Goal: Check status: Check status

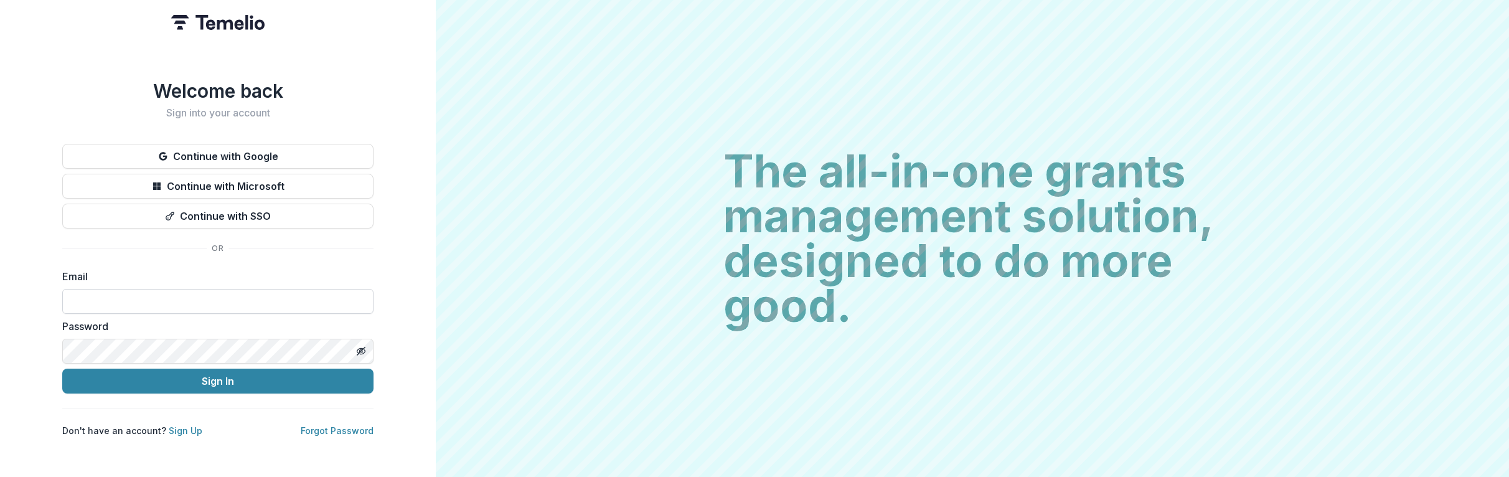
click at [167, 294] on input at bounding box center [217, 301] width 311 height 25
type input "**********"
click at [62, 369] on button "Sign In" at bounding box center [217, 381] width 311 height 25
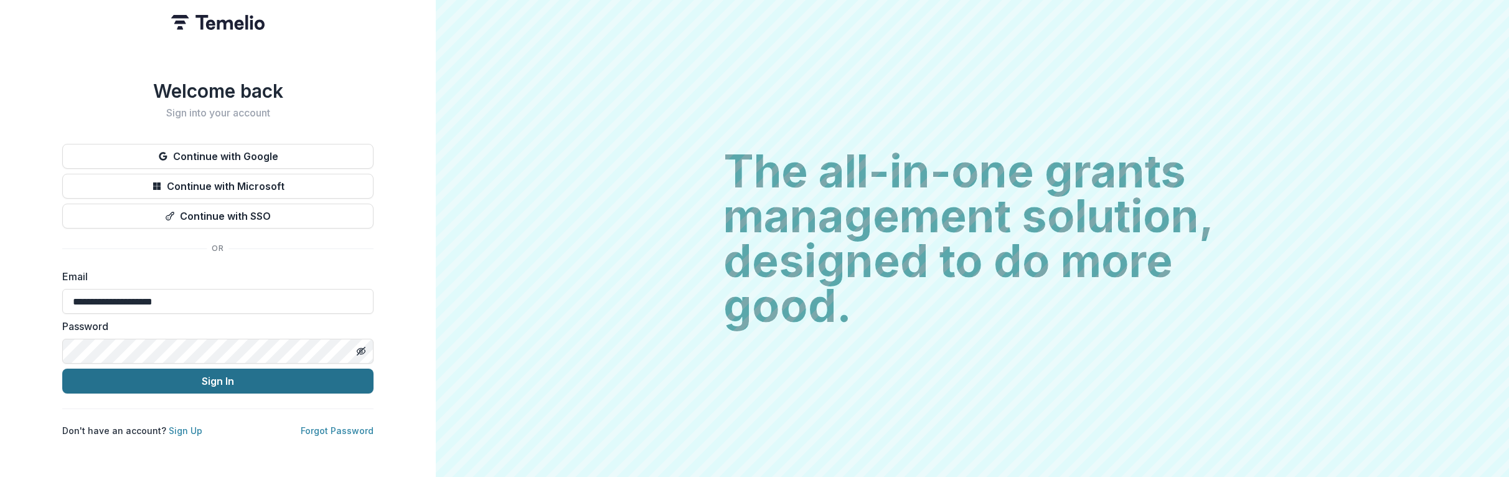
click at [170, 380] on button "Sign In" at bounding box center [217, 381] width 311 height 25
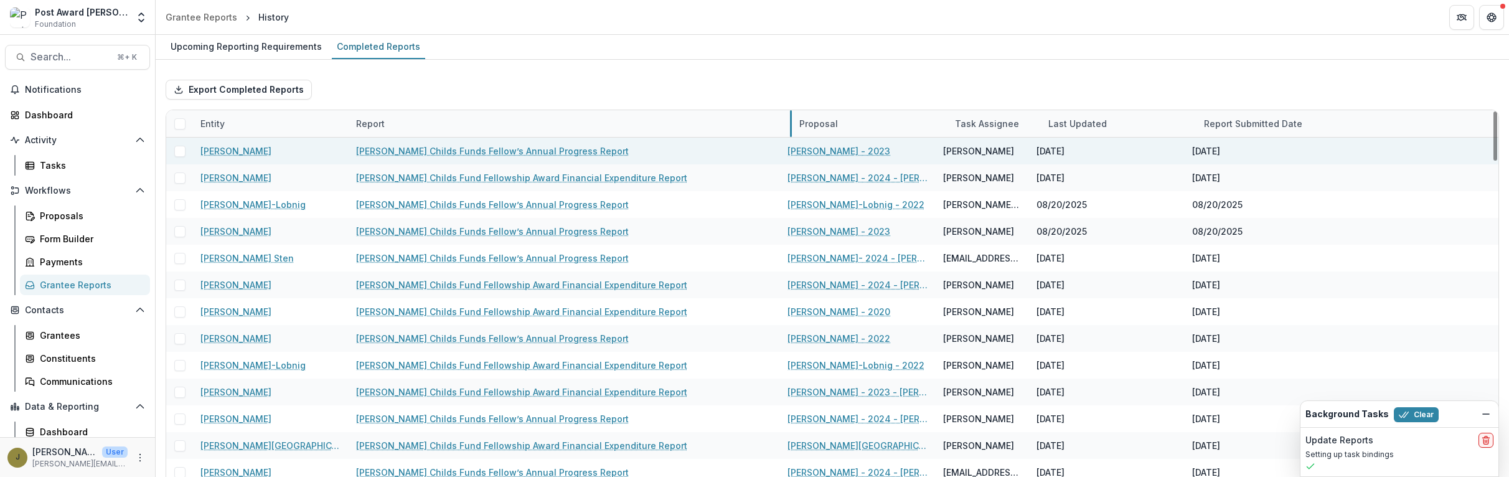
drag, startPoint x: 504, startPoint y: 123, endPoint x: 801, endPoint y: 144, distance: 297.8
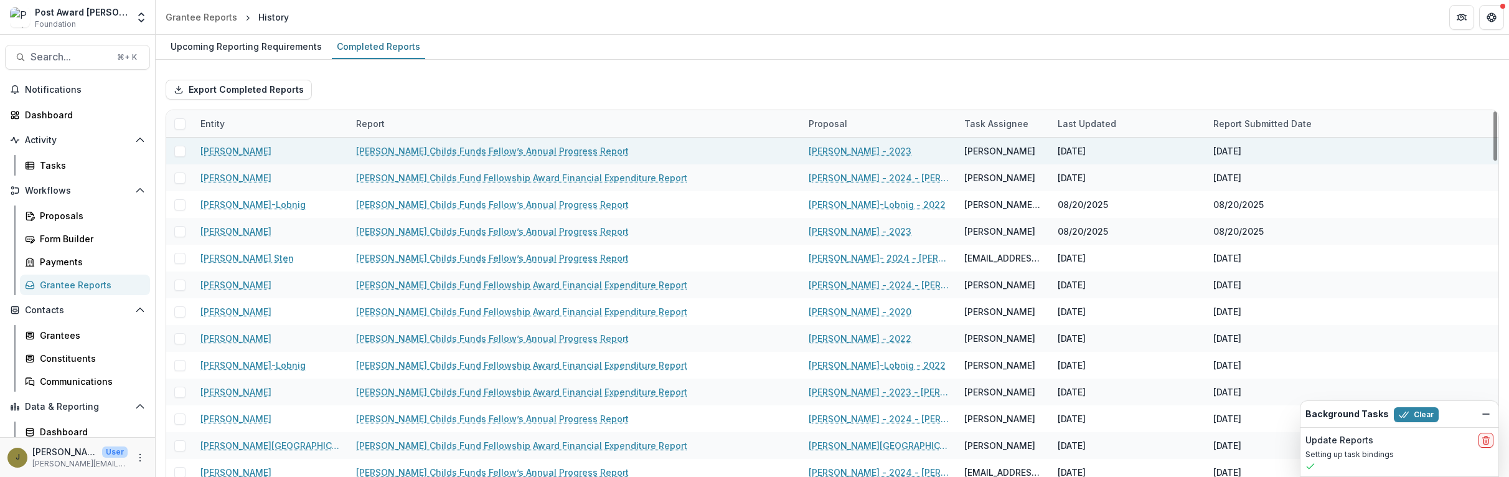
click at [526, 152] on link "[PERSON_NAME] Childs Funds Fellow’s Annual Progress Report" at bounding box center [492, 150] width 273 height 13
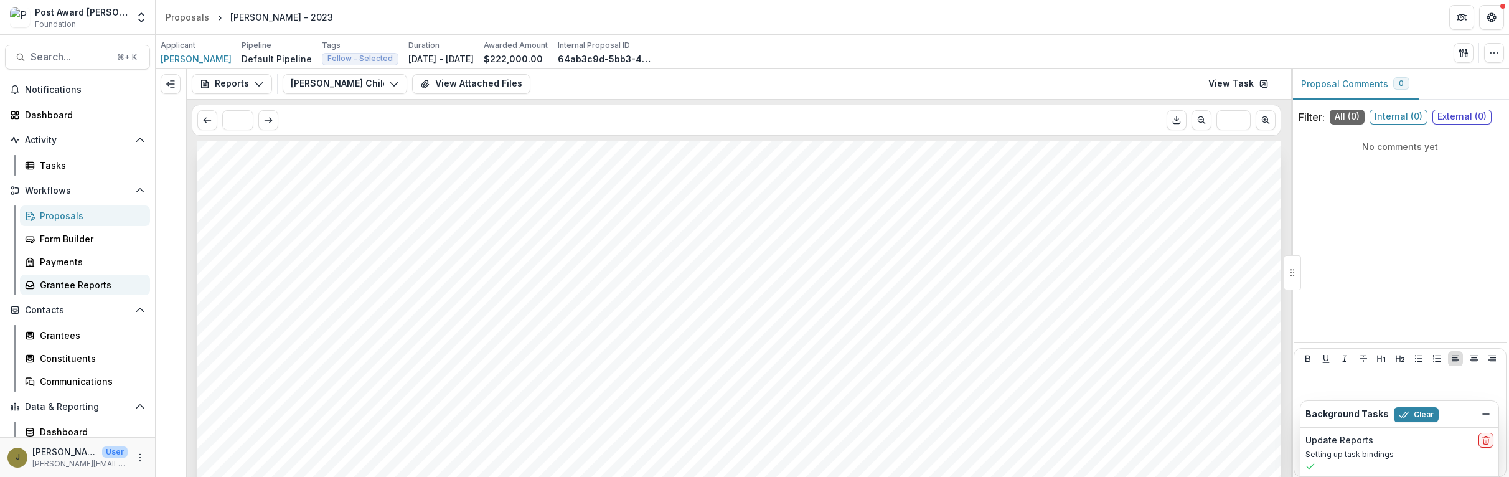
click at [65, 288] on div "Grantee Reports" at bounding box center [90, 284] width 100 height 13
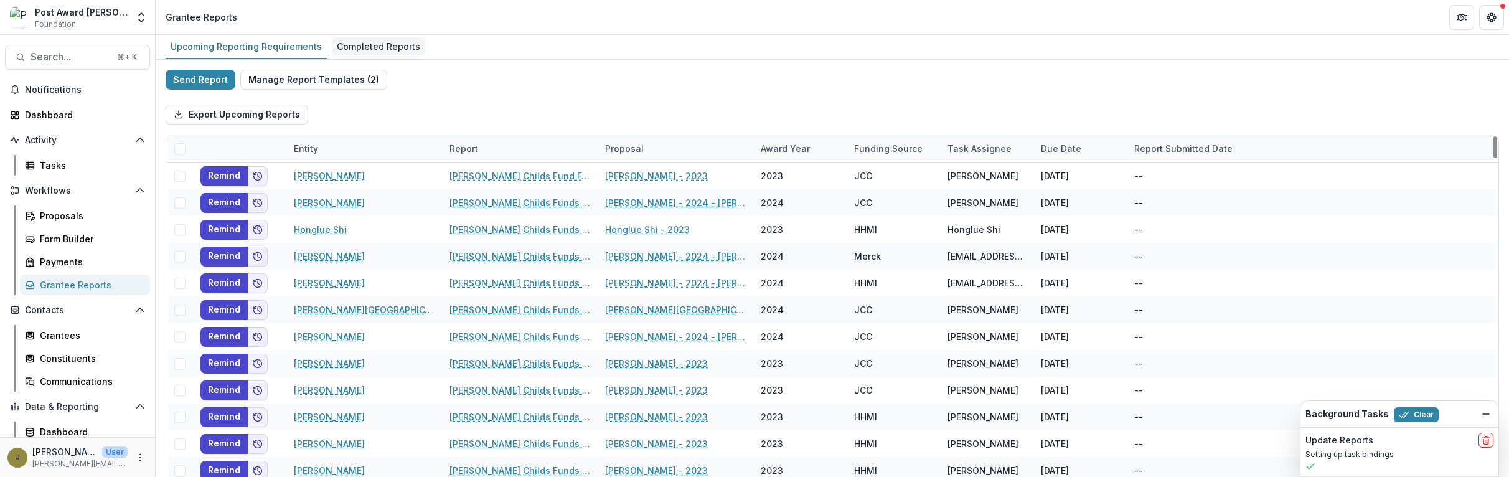
click at [388, 47] on div "Completed Reports" at bounding box center [378, 46] width 93 height 18
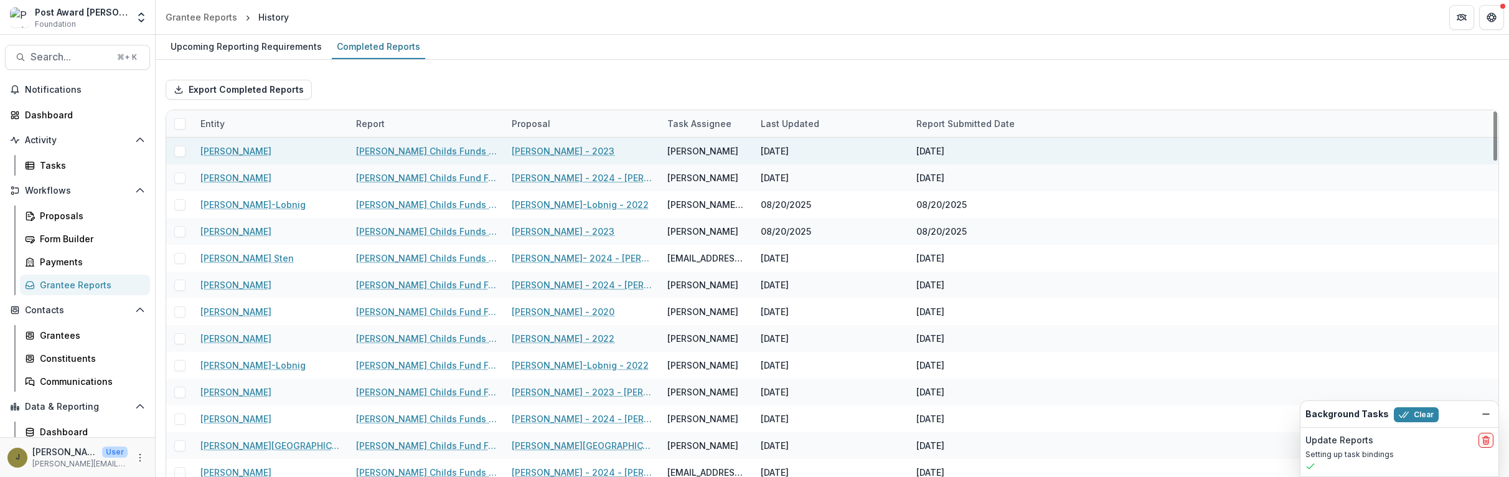
click at [220, 148] on link "[PERSON_NAME]" at bounding box center [235, 150] width 71 height 13
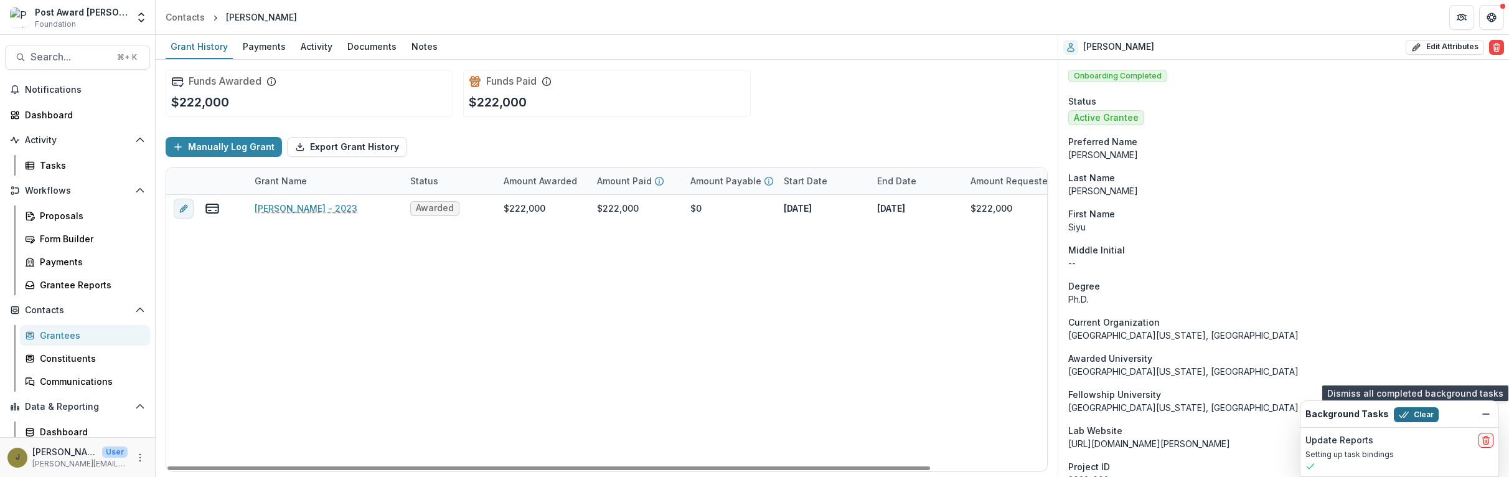
click at [1409, 408] on button "Clear" at bounding box center [1416, 414] width 45 height 15
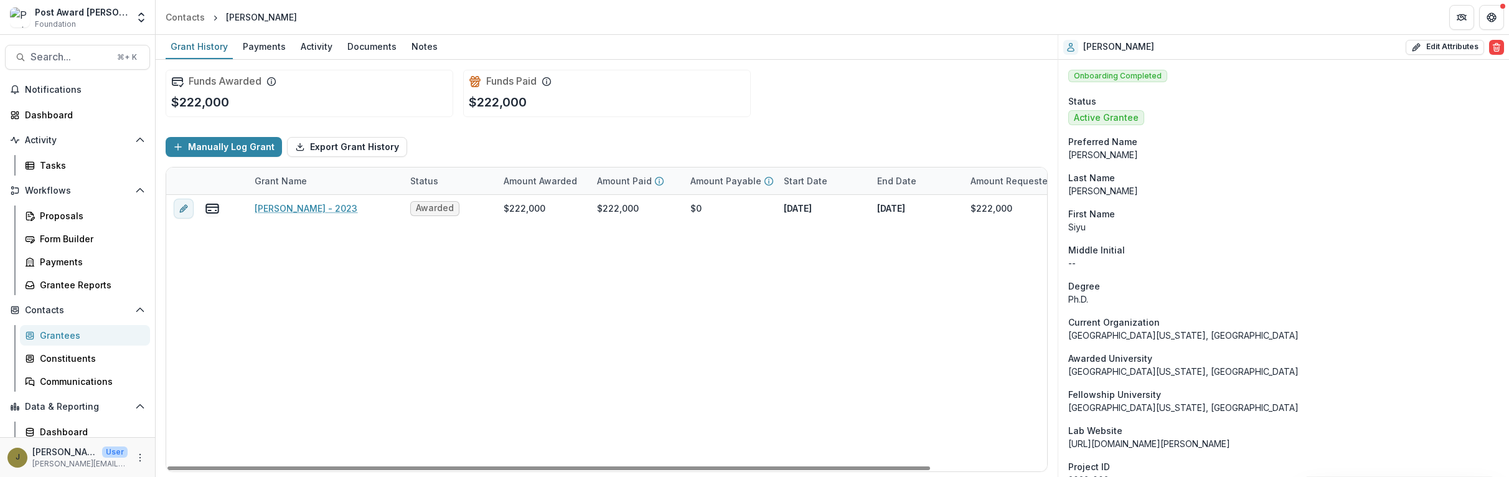
click at [323, 60] on div "Funds Awarded $222,000 Funds Paid $222,000" at bounding box center [607, 93] width 882 height 67
click at [313, 44] on div "Activity" at bounding box center [317, 46] width 42 height 18
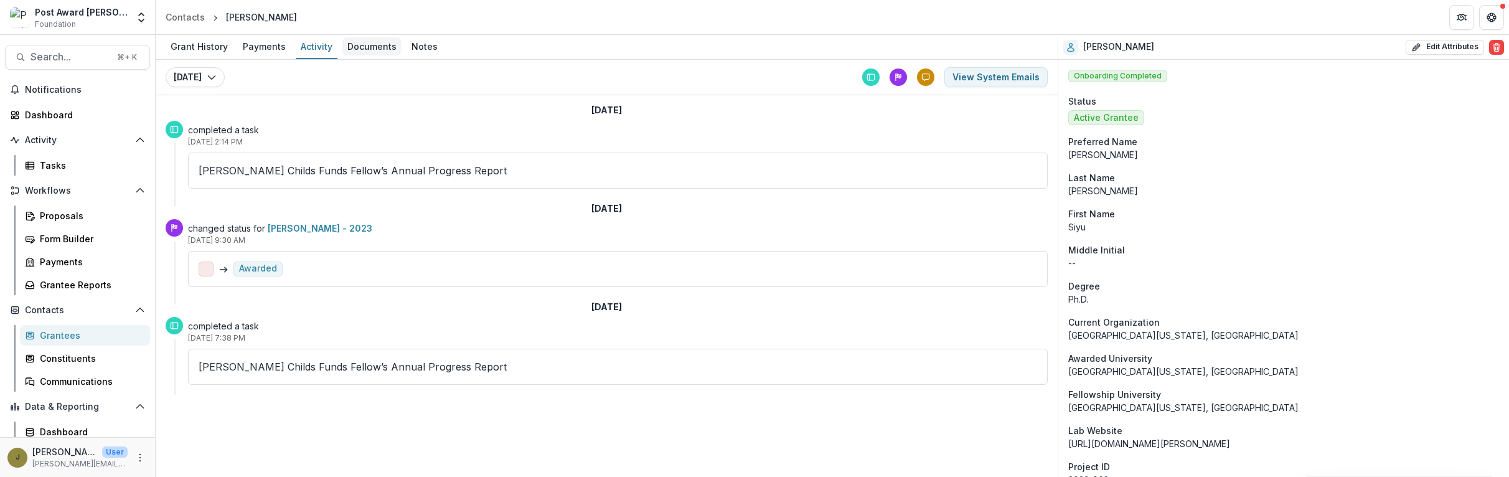
click at [352, 47] on div "Documents" at bounding box center [371, 46] width 59 height 18
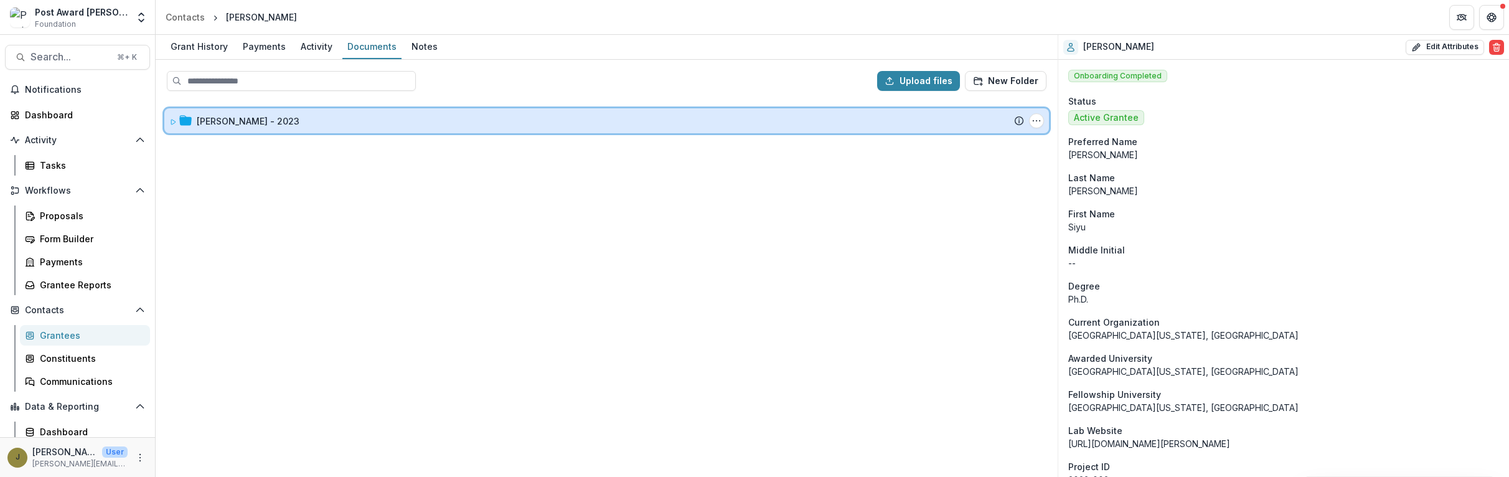
click at [171, 121] on icon at bounding box center [173, 122] width 4 height 5
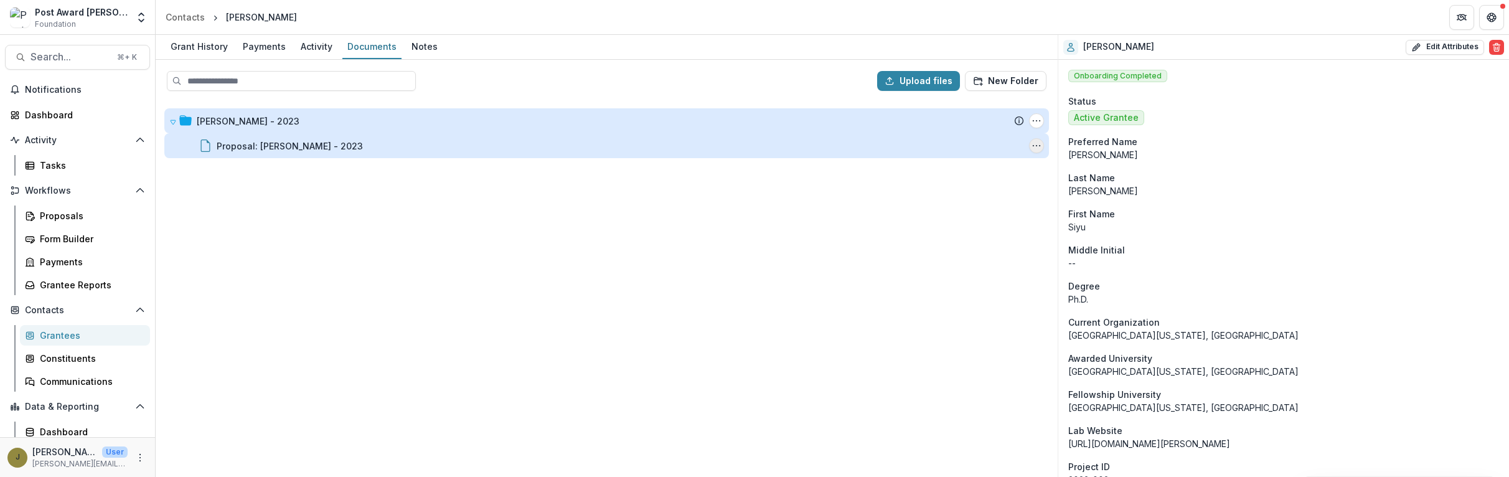
click at [1040, 144] on icon "Proposal: Siyu Chen - 2023 Options" at bounding box center [1037, 146] width 10 height 10
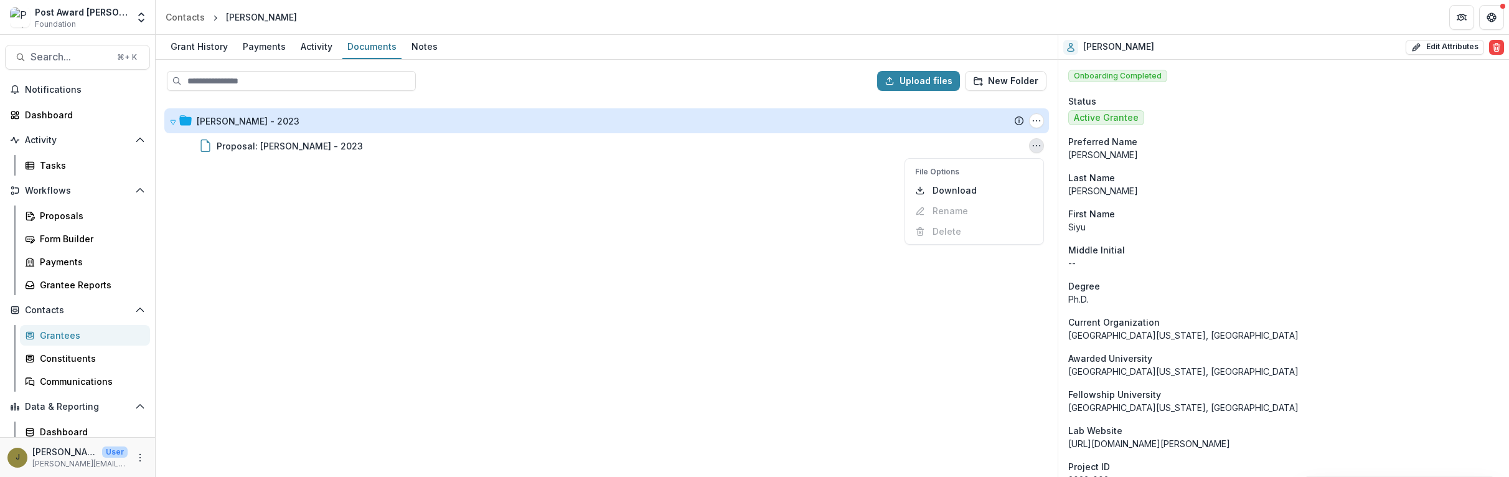
click at [738, 209] on div "Siyu Chen - 2023 Submission Temelio Proposal Attached proposal documents Report…" at bounding box center [607, 288] width 900 height 375
click at [420, 45] on div "Notes" at bounding box center [425, 46] width 36 height 18
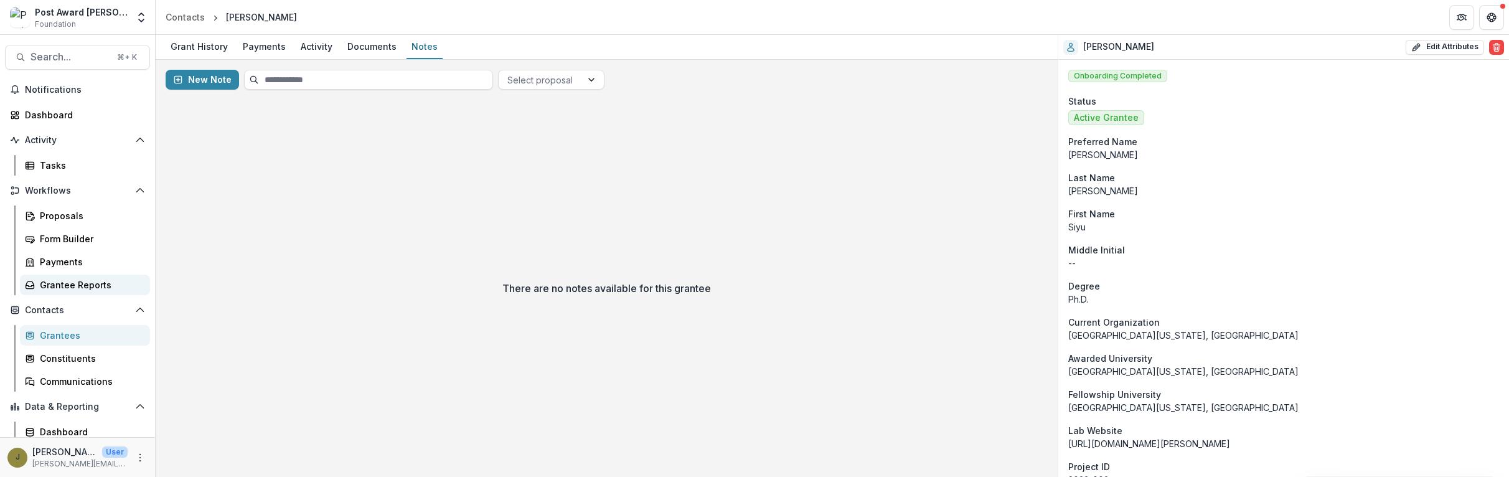
click at [80, 290] on div "Grantee Reports" at bounding box center [90, 284] width 100 height 13
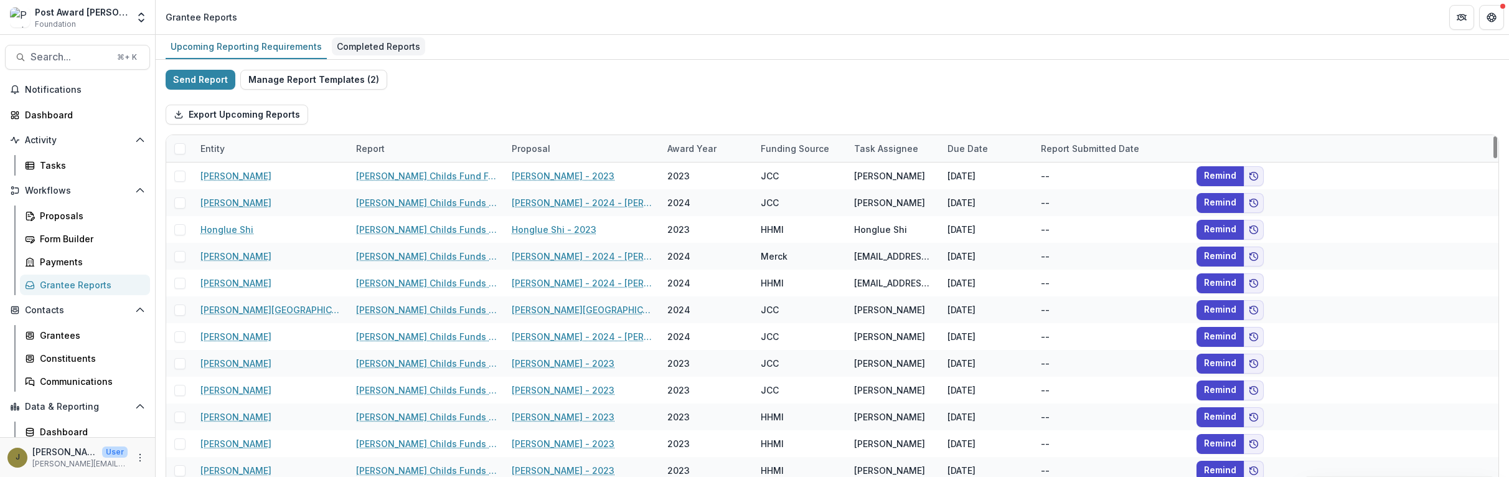
click at [371, 44] on div "Completed Reports" at bounding box center [378, 46] width 93 height 18
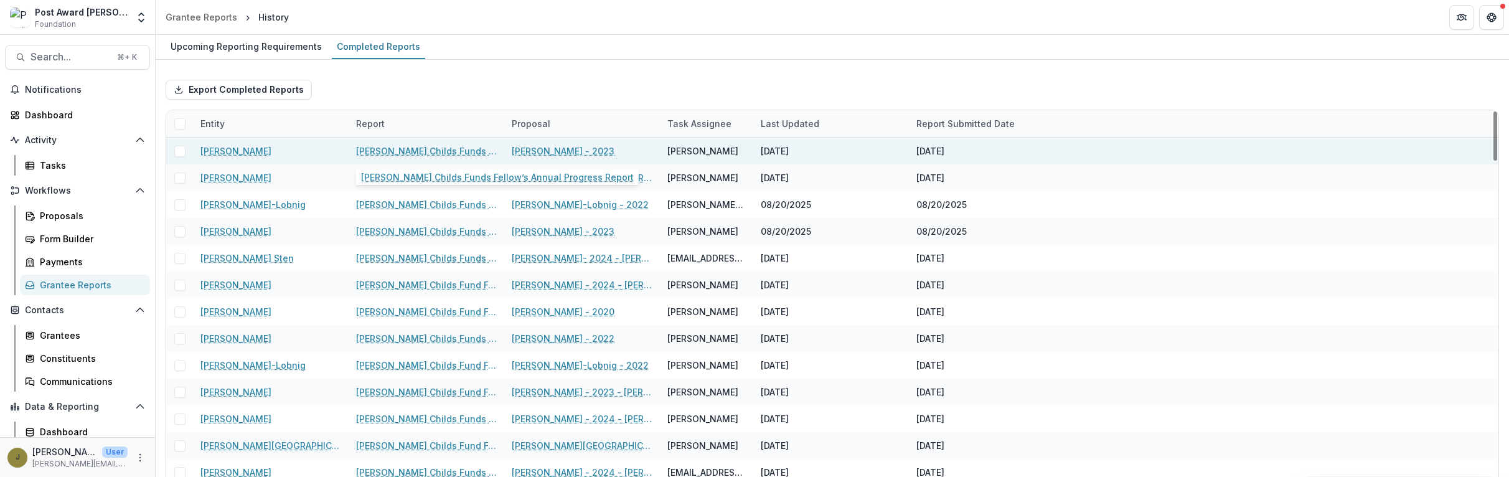
click at [399, 145] on link "[PERSON_NAME] Childs Funds Fellow’s Annual Progress Report" at bounding box center [426, 150] width 141 height 13
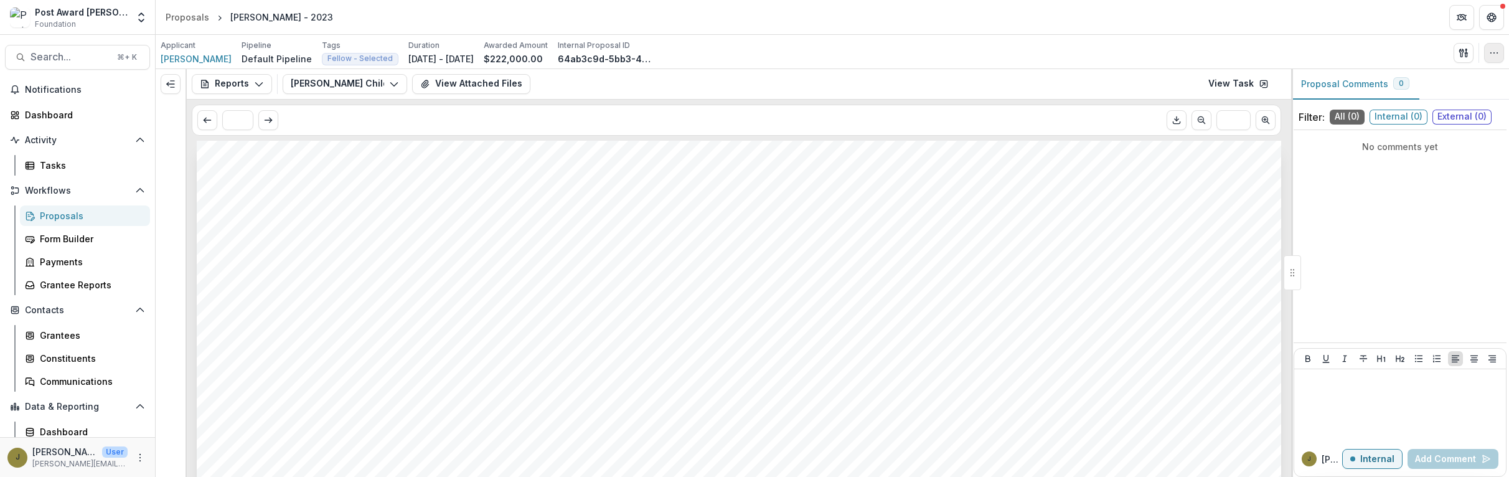
click at [1496, 52] on icon "button" at bounding box center [1494, 53] width 10 height 10
click at [1064, 106] on div "* ***" at bounding box center [737, 120] width 1090 height 31
click at [1237, 83] on link "View Task" at bounding box center [1238, 84] width 75 height 20
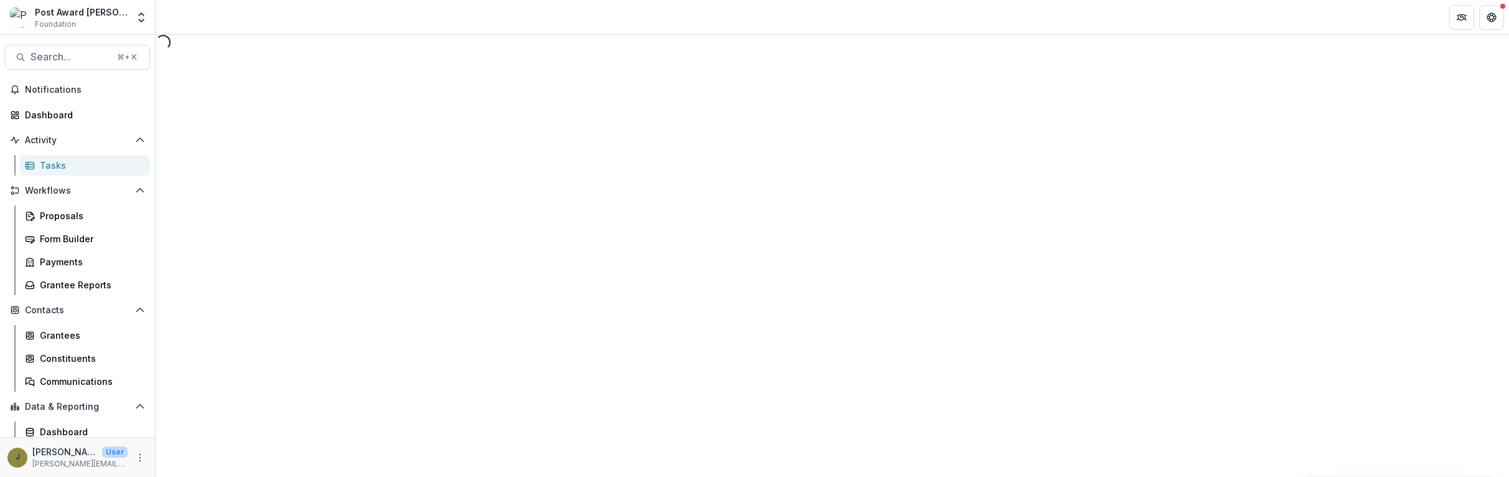
select select "********"
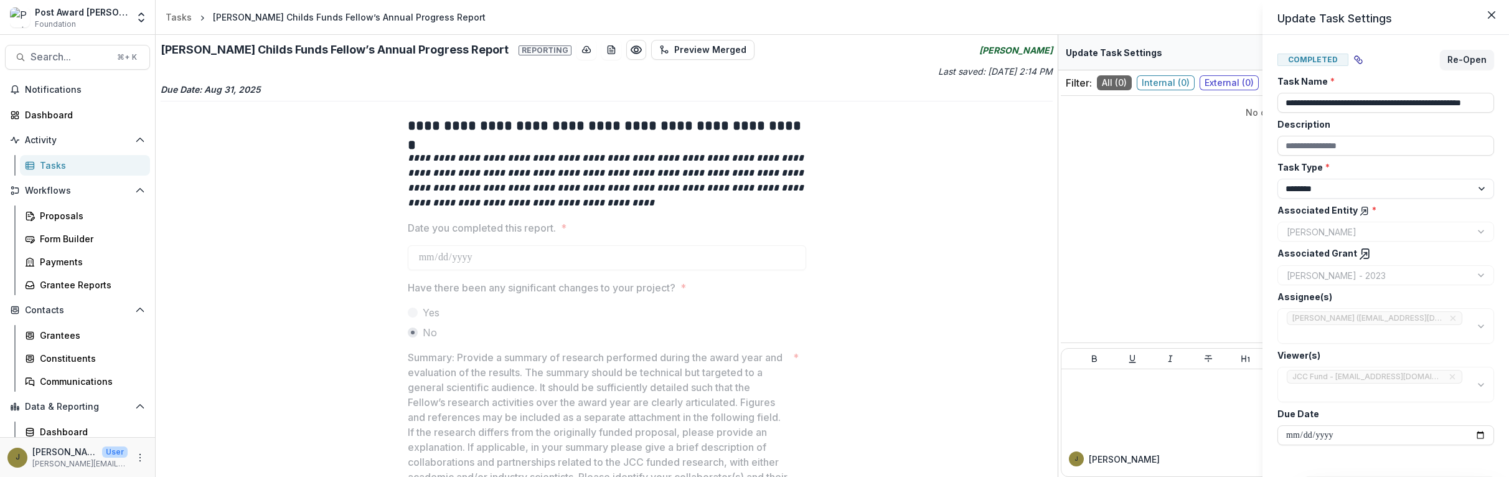
click at [677, 51] on div "**********" at bounding box center [754, 238] width 1509 height 477
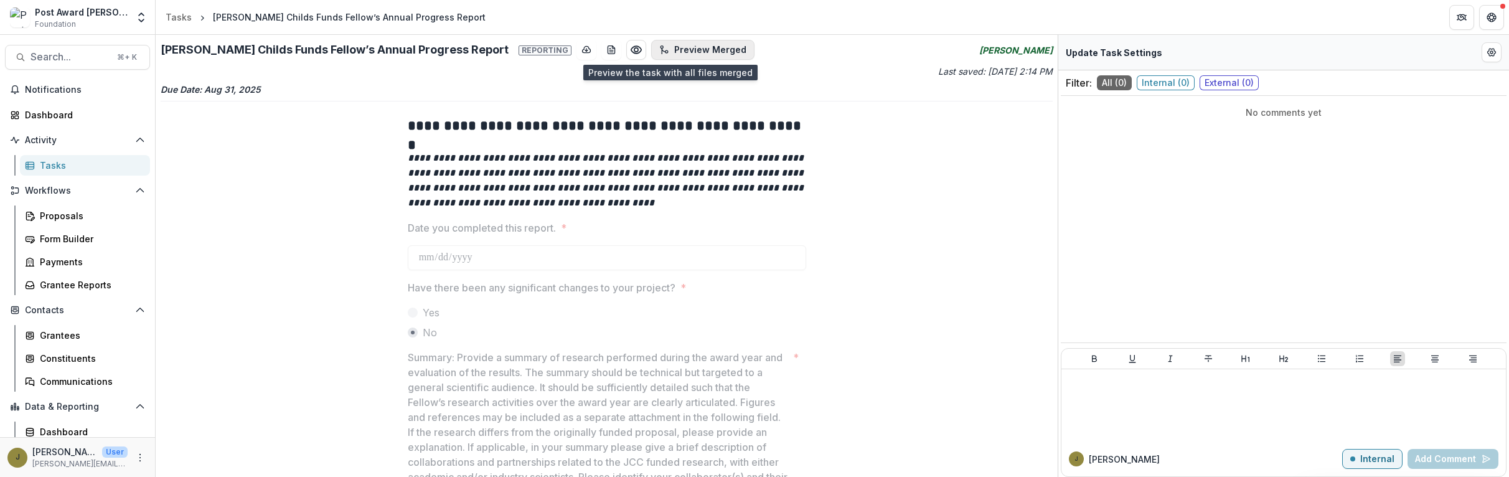
click at [665, 48] on button "Preview Merged" at bounding box center [702, 50] width 103 height 20
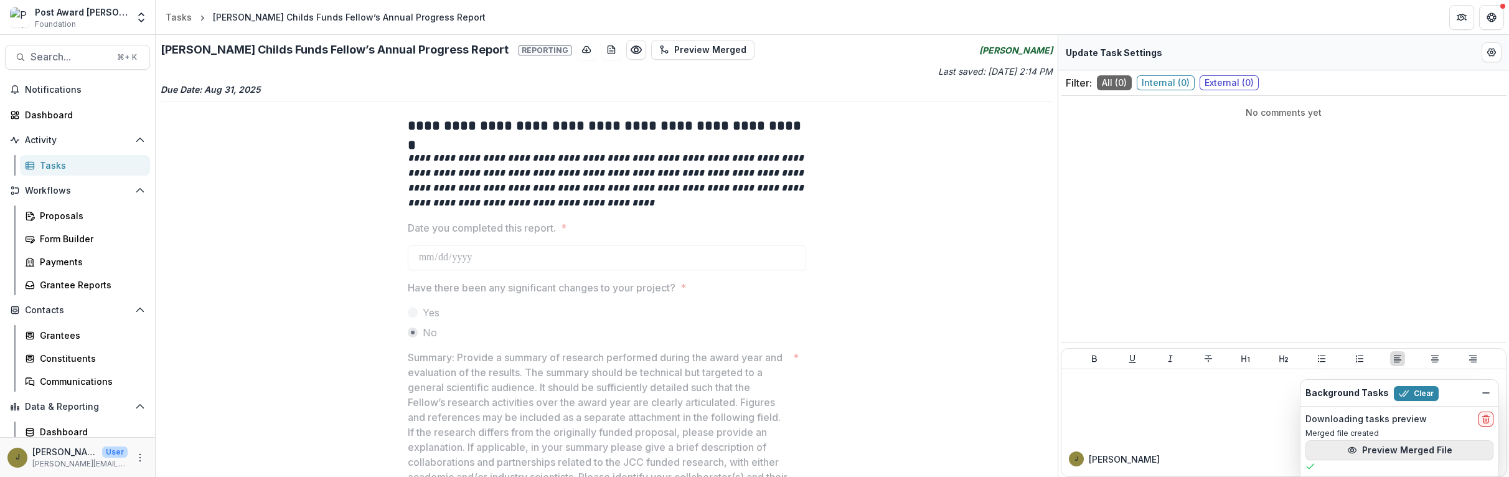
click at [1370, 451] on button "Preview Merged File" at bounding box center [1400, 450] width 188 height 20
click at [42, 286] on div "Grantee Reports" at bounding box center [90, 284] width 100 height 13
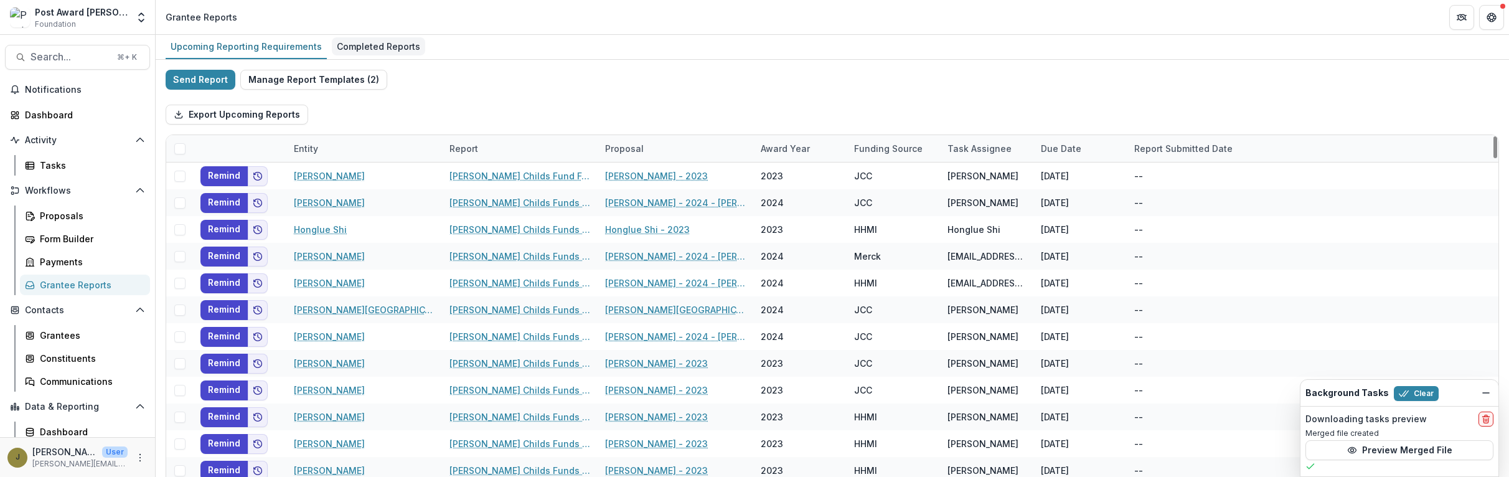
click at [372, 47] on div "Completed Reports" at bounding box center [378, 46] width 93 height 18
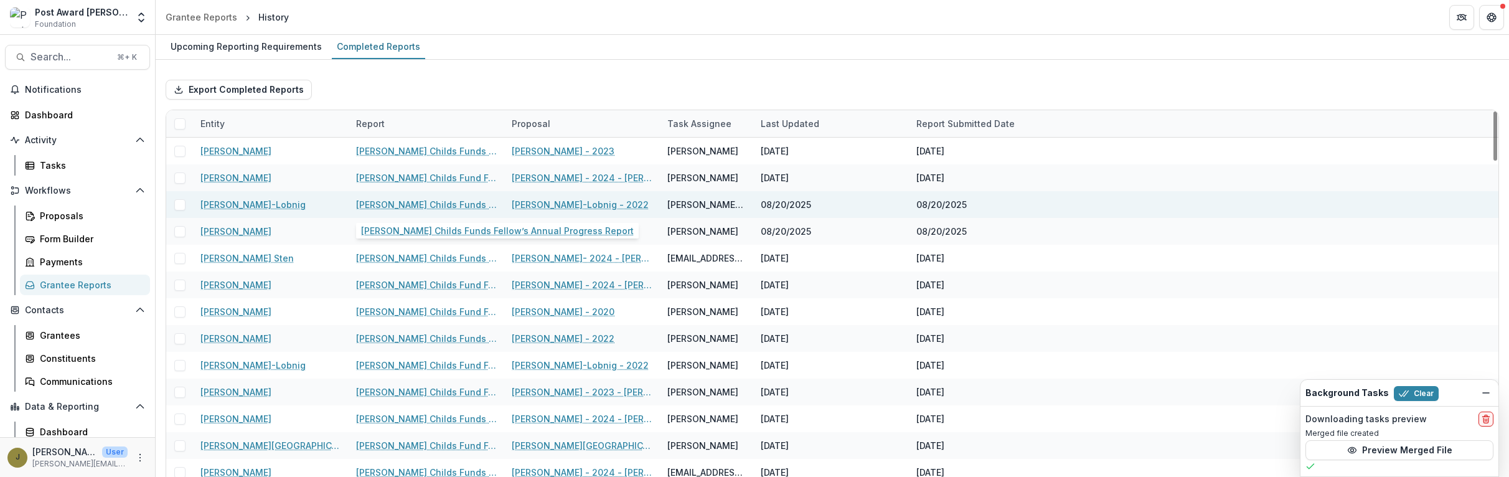
click at [400, 204] on link "[PERSON_NAME] Childs Funds Fellow’s Annual Progress Report" at bounding box center [426, 204] width 141 height 13
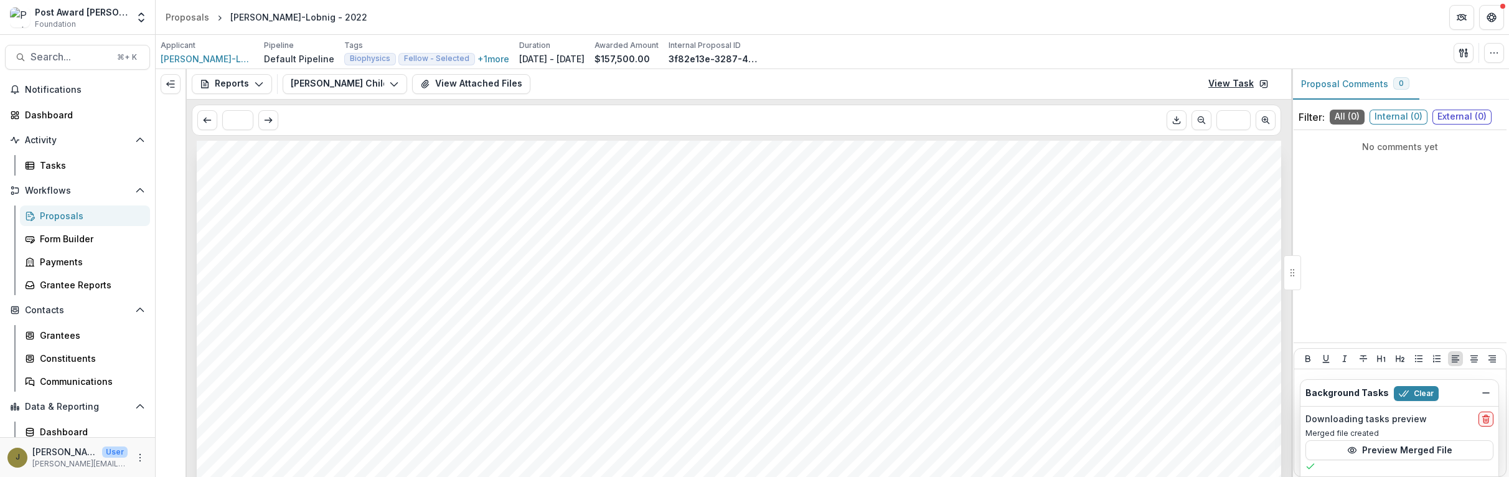
click at [1244, 83] on link "View Task" at bounding box center [1238, 84] width 75 height 20
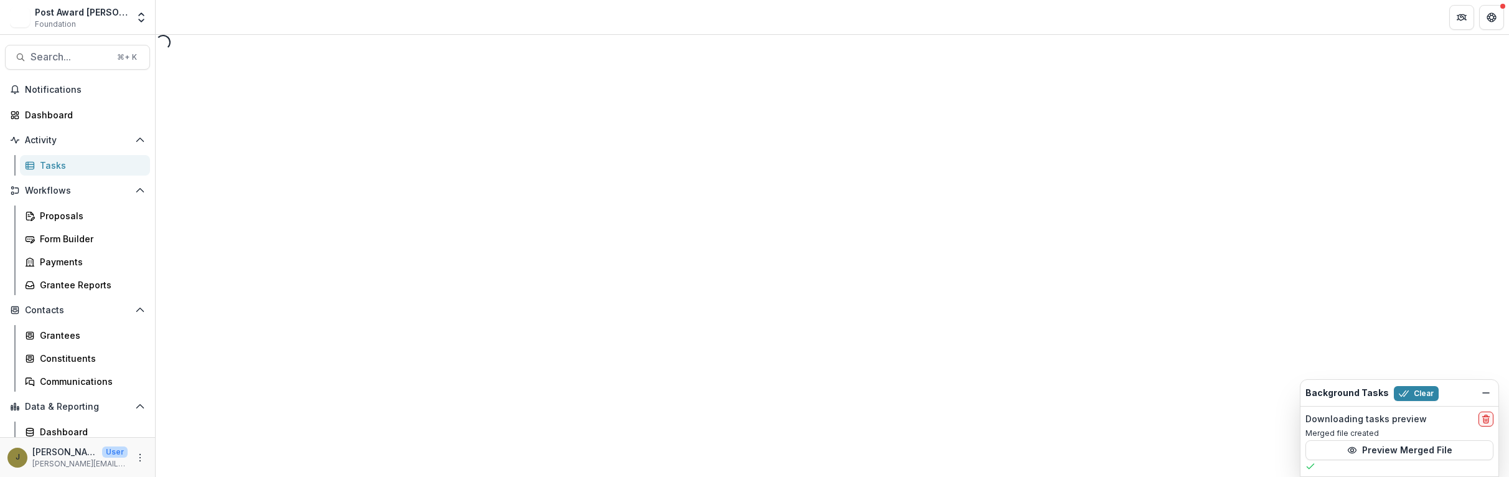
select select "********"
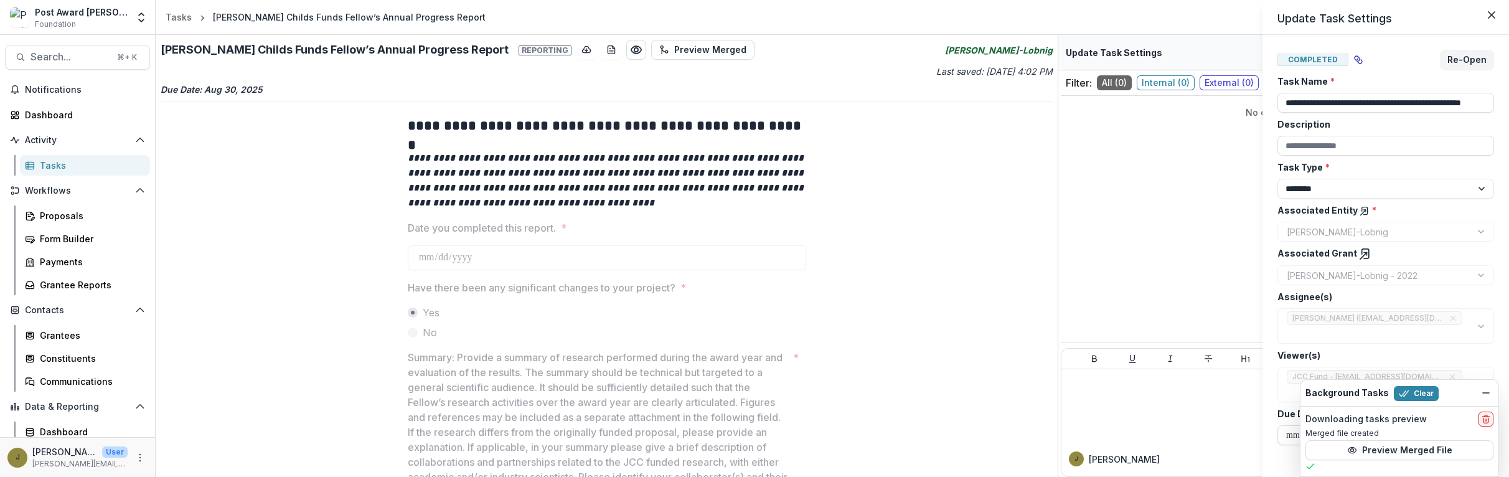
click at [654, 50] on div "**********" at bounding box center [754, 238] width 1509 height 477
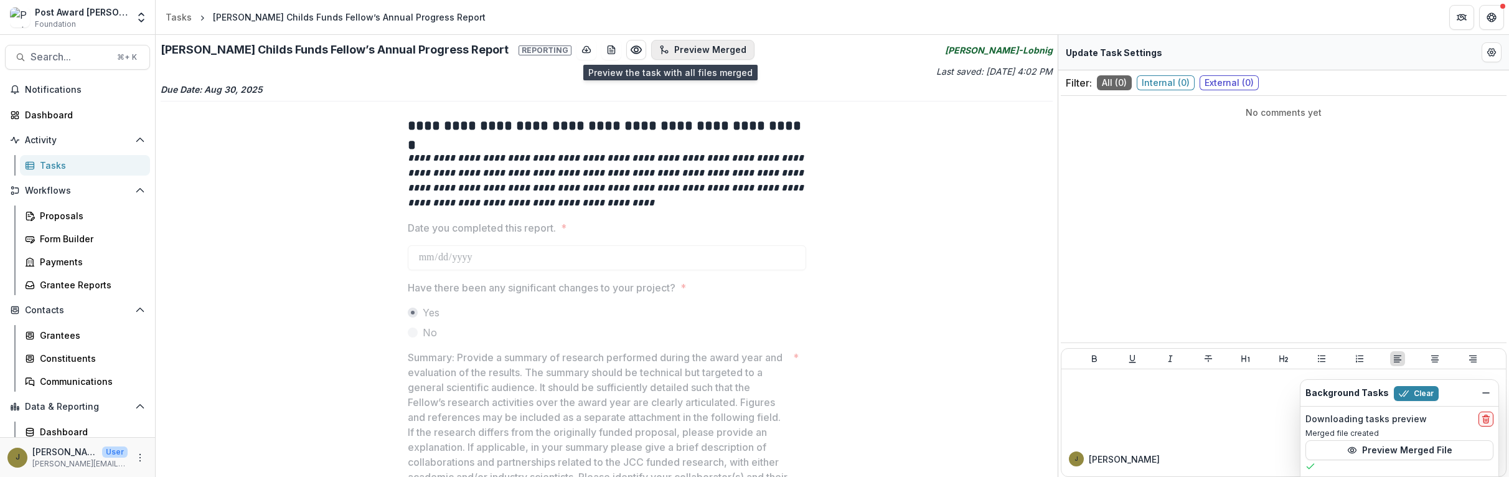
click at [656, 49] on button "Preview Merged" at bounding box center [702, 50] width 103 height 20
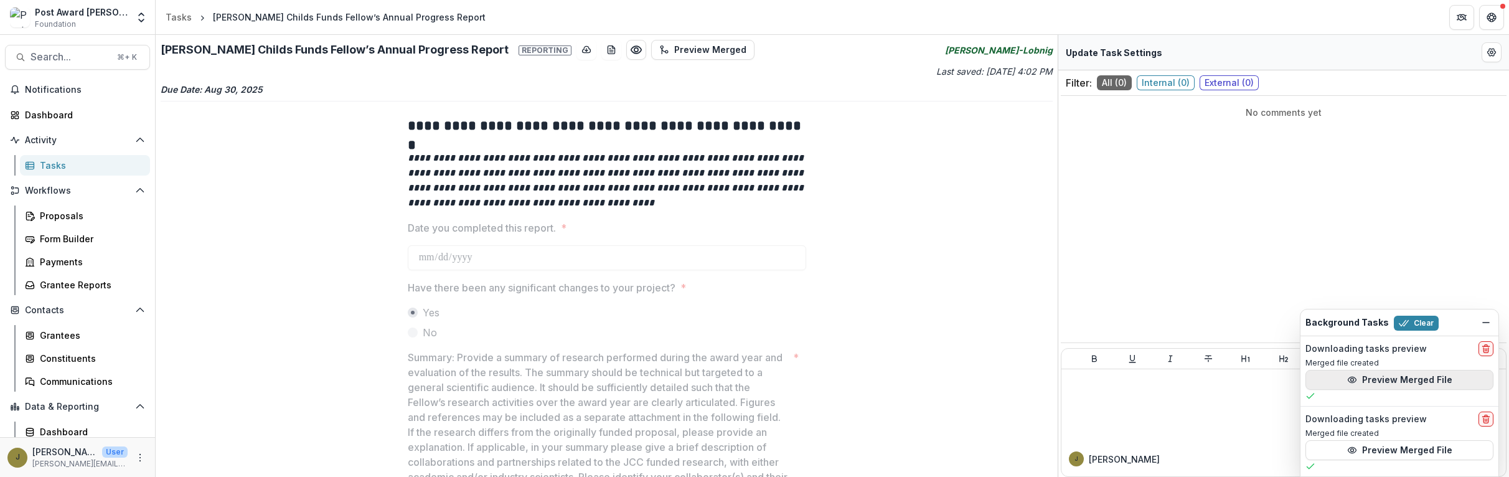
click at [1358, 374] on button "Preview Merged File" at bounding box center [1400, 380] width 188 height 20
click at [1344, 449] on button "Preview Merged File" at bounding box center [1400, 450] width 188 height 20
